Goal: Find contact information: Obtain details needed to contact an individual or organization

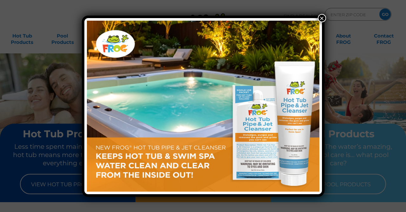
click at [321, 18] on button "×" at bounding box center [322, 18] width 8 height 8
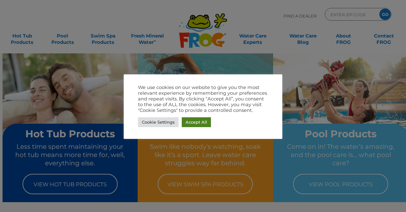
click at [193, 123] on link "Accept All" at bounding box center [196, 122] width 29 height 10
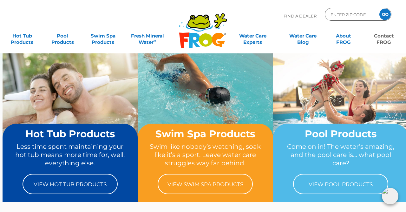
click at [385, 41] on link "Contact FROG" at bounding box center [383, 36] width 31 height 13
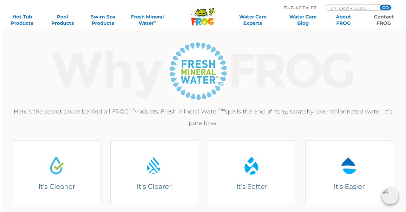
scroll to position [662, 0]
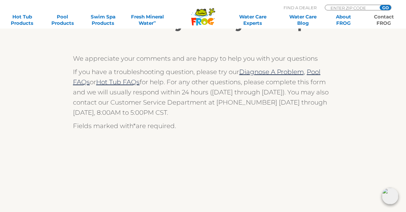
scroll to position [99, 0]
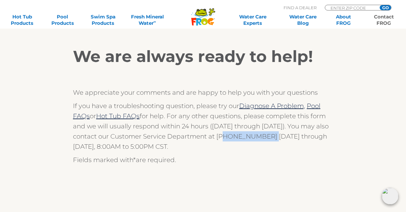
drag, startPoint x: 218, startPoint y: 137, endPoint x: 261, endPoint y: 139, distance: 43.2
click at [261, 139] on p "If you have a troubleshooting question, please try our Diagnose A Problem, Pool…" at bounding box center [203, 126] width 260 height 51
copy p "800) 222-0169"
